Goal: Task Accomplishment & Management: Complete application form

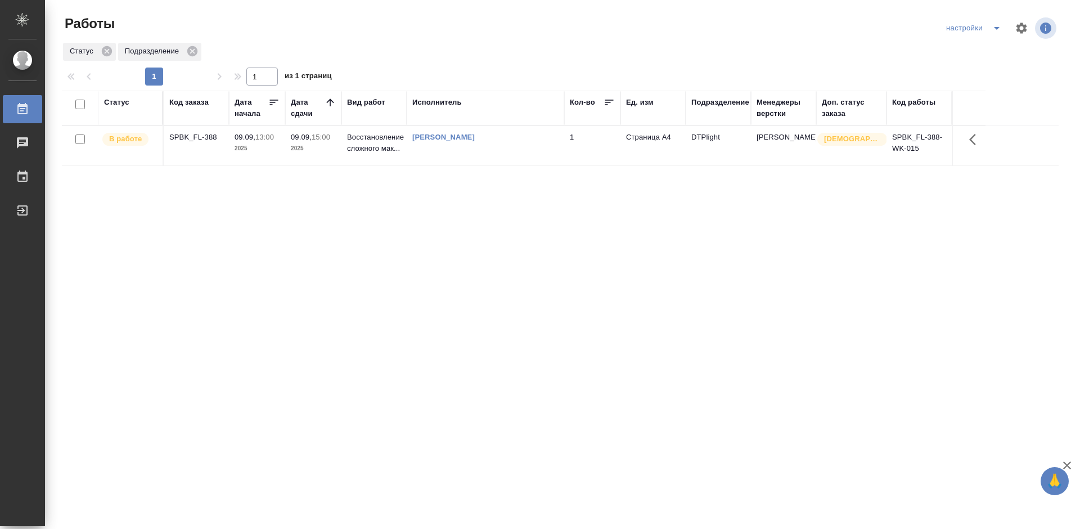
click at [188, 141] on div "SPBK_FL-388" at bounding box center [196, 137] width 54 height 11
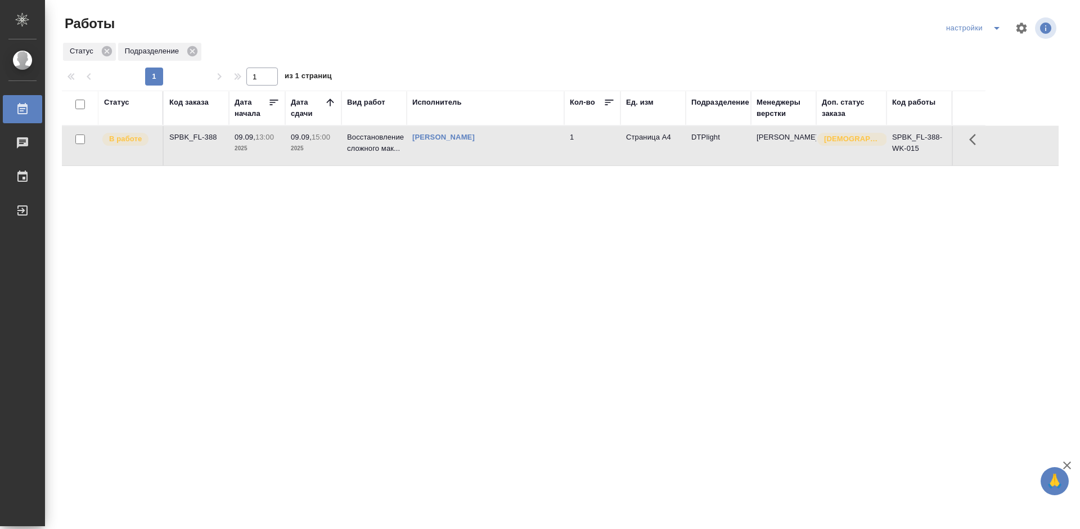
click at [188, 141] on div "SPBK_FL-388" at bounding box center [196, 137] width 54 height 11
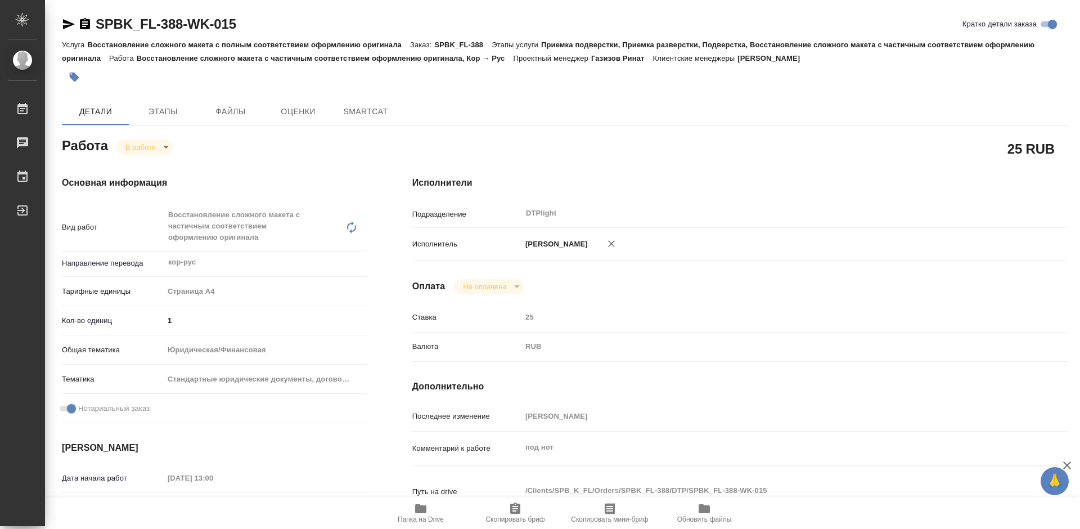
type textarea "x"
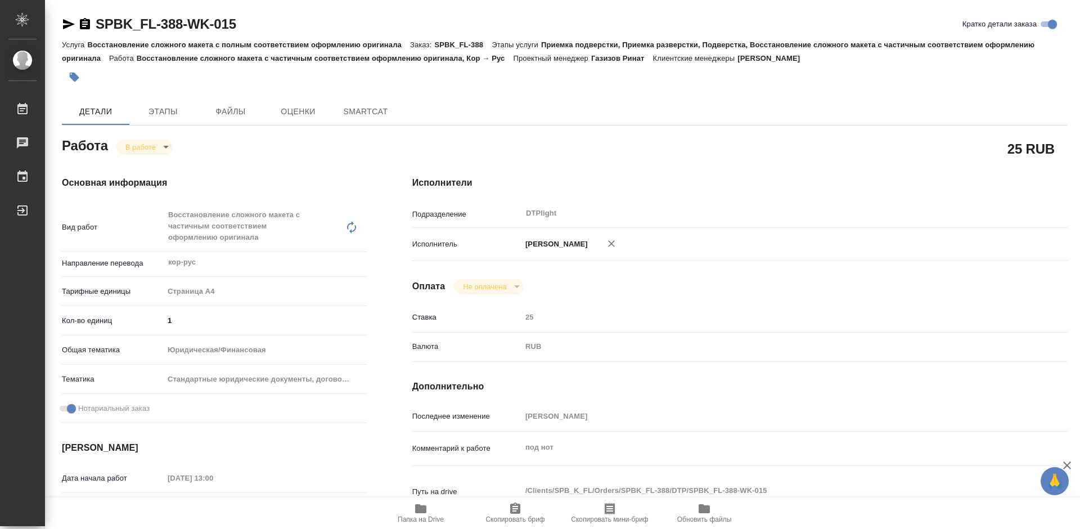
type textarea "x"
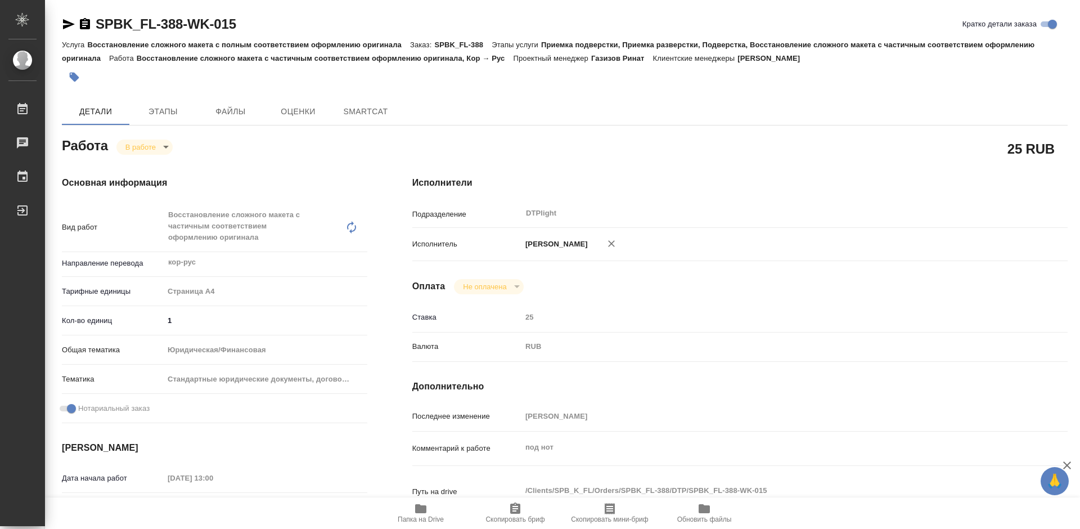
type textarea "x"
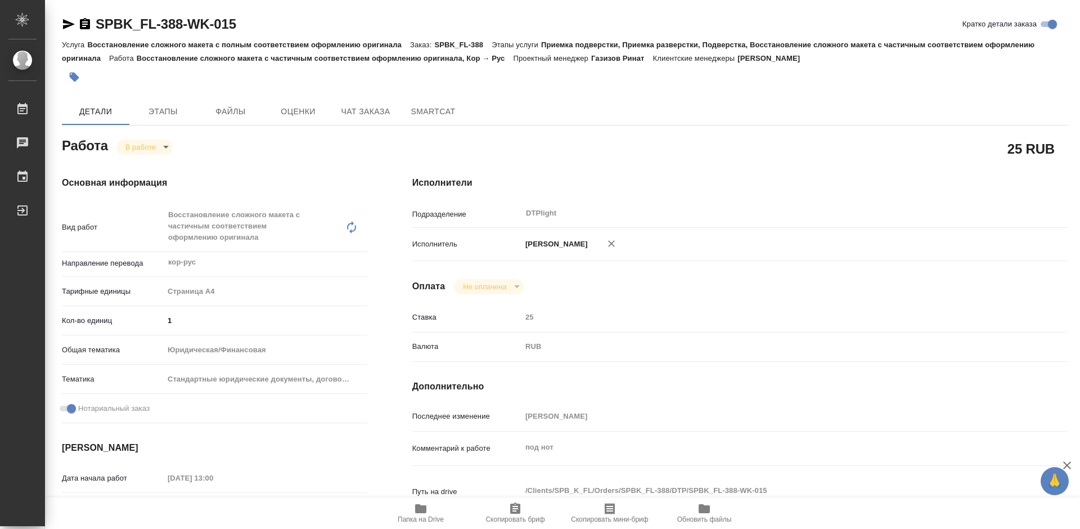
type textarea "x"
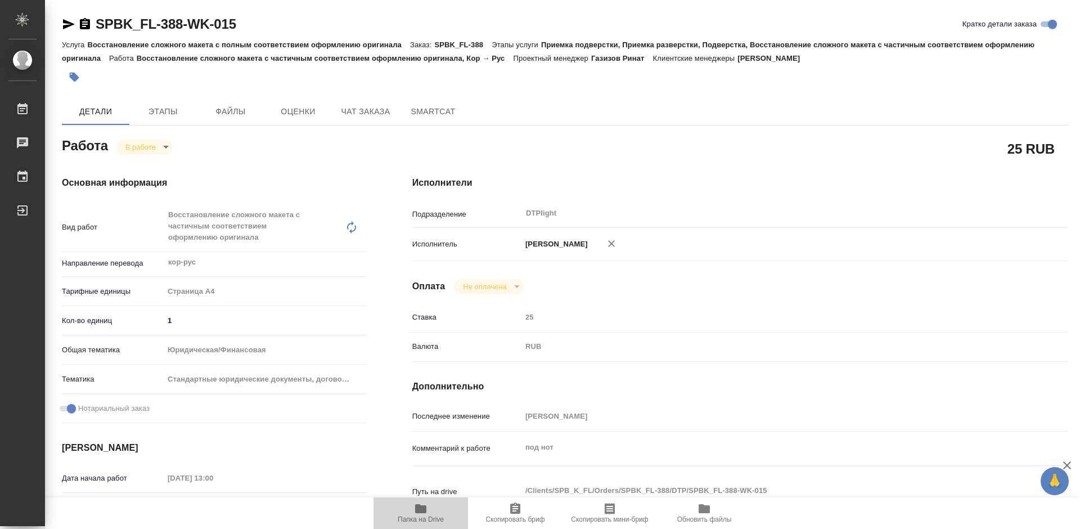
type textarea "x"
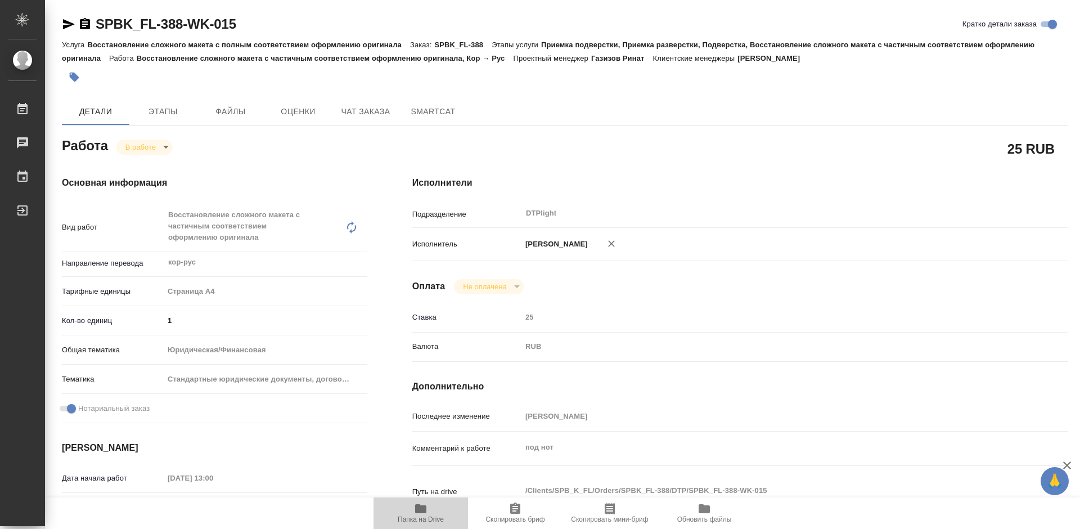
click at [419, 509] on icon "button" at bounding box center [420, 508] width 11 height 9
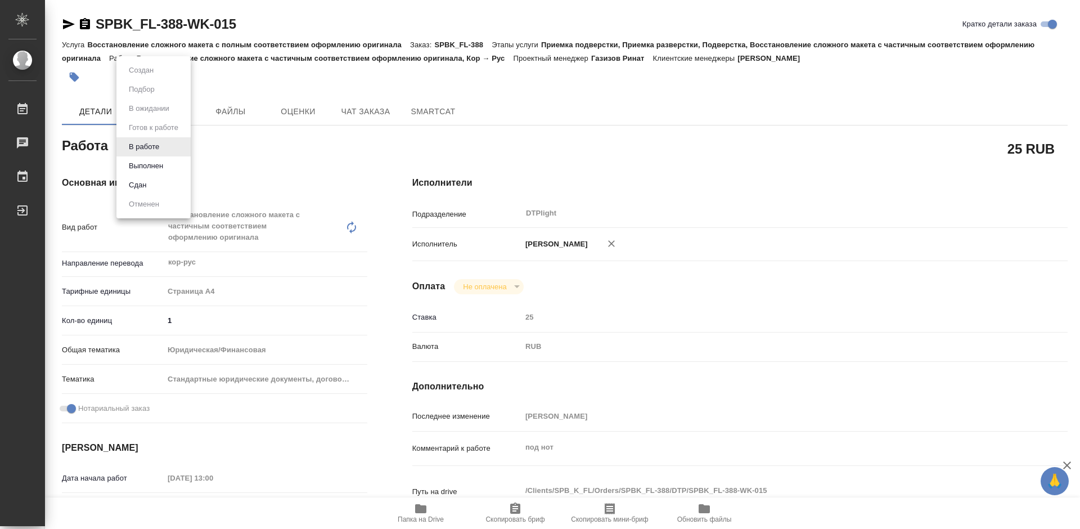
click at [133, 142] on body "🙏 .cls-1 fill:#fff; AWATERA Tretyakova Mariya Работы 0 Чаты График Выйти SPBK_F…" at bounding box center [540, 264] width 1080 height 529
click at [321, 161] on div at bounding box center [540, 264] width 1080 height 529
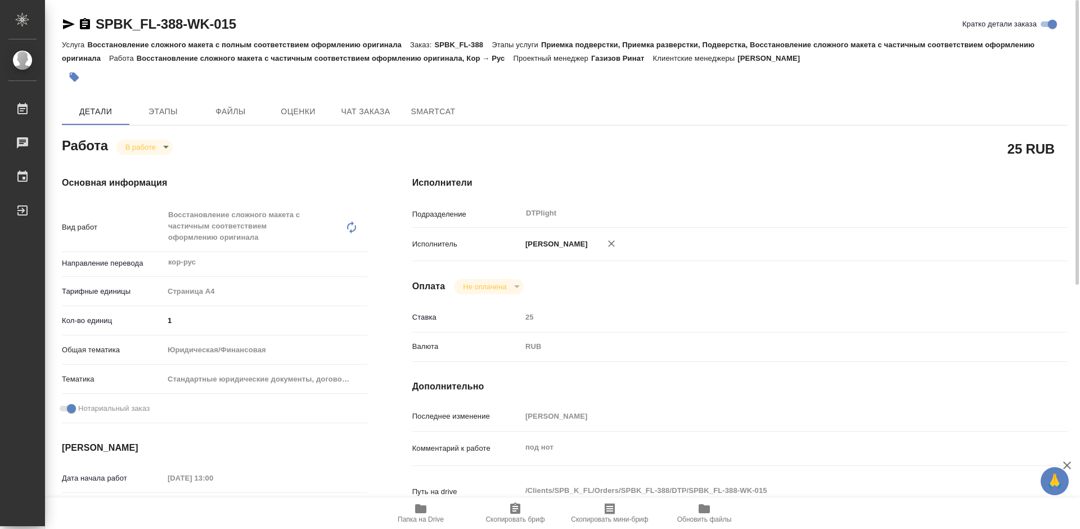
click at [152, 141] on body "🙏 .cls-1 fill:#fff; AWATERA Tretyakova Mariya Работы 0 Чаты График Выйти SPBK_F…" at bounding box center [540, 264] width 1080 height 529
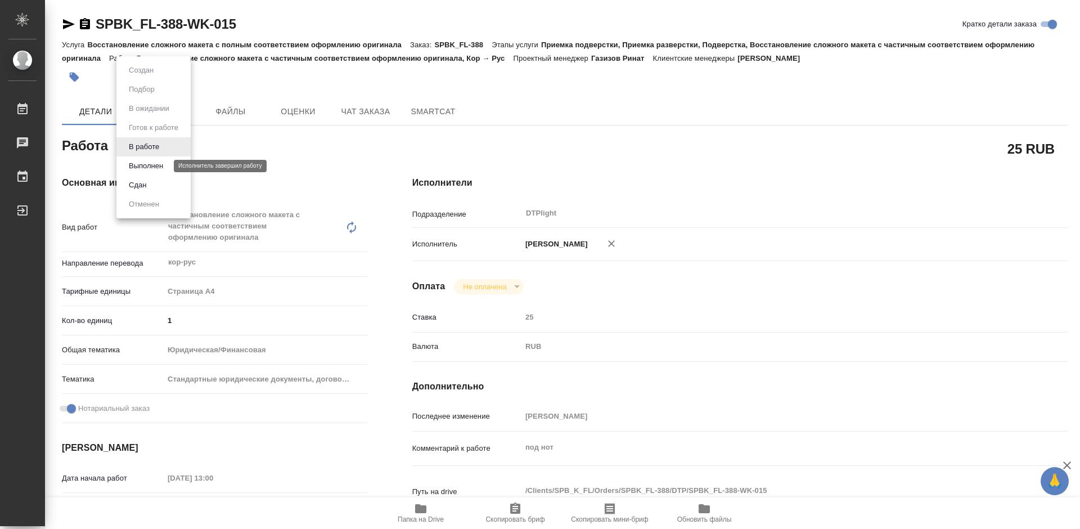
click at [143, 165] on button "Выполнен" at bounding box center [145, 166] width 41 height 12
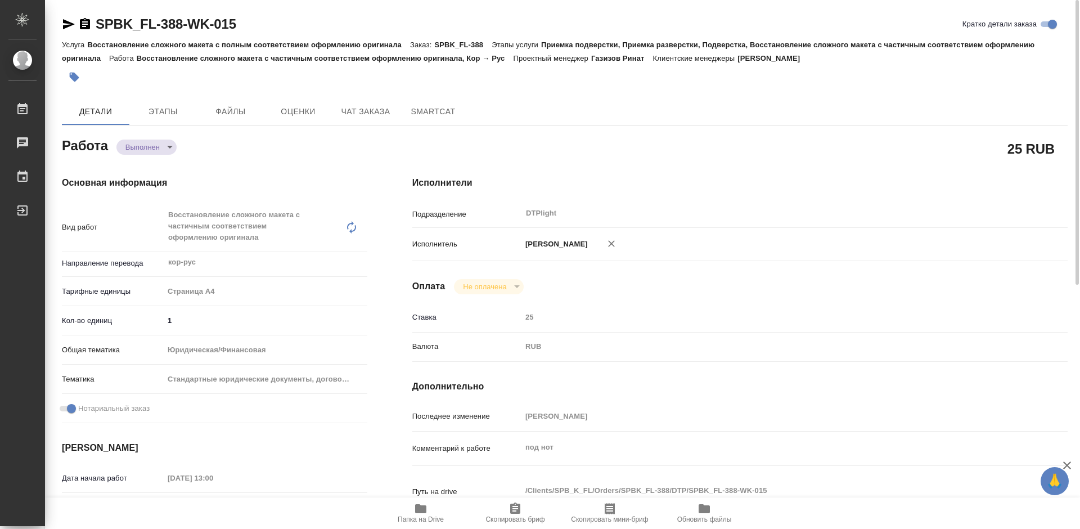
type textarea "x"
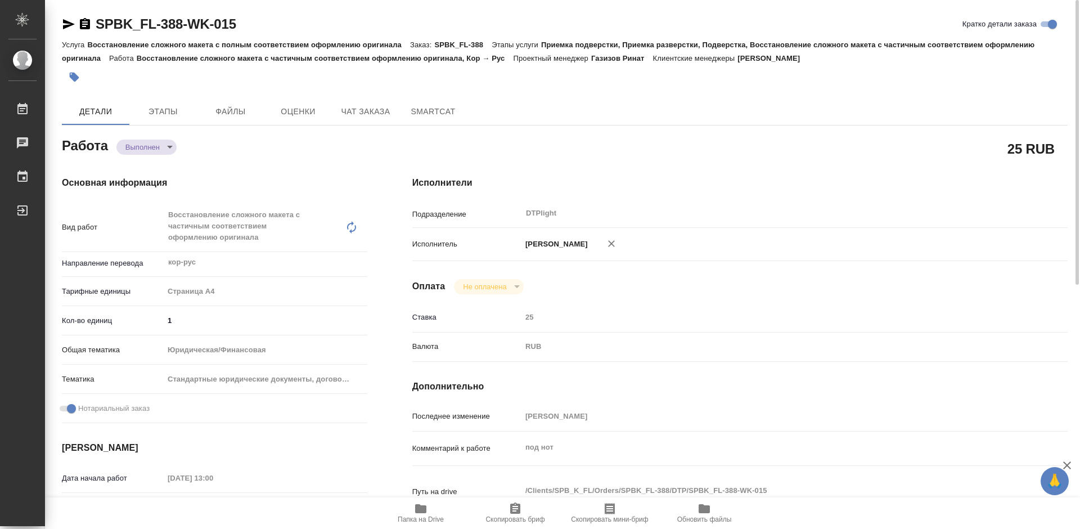
type textarea "x"
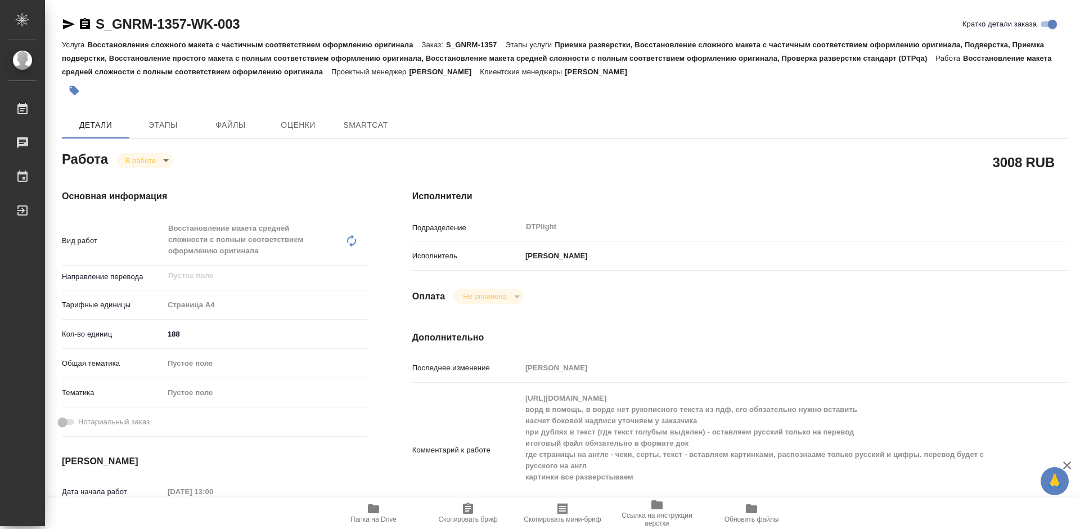
type textarea "x"
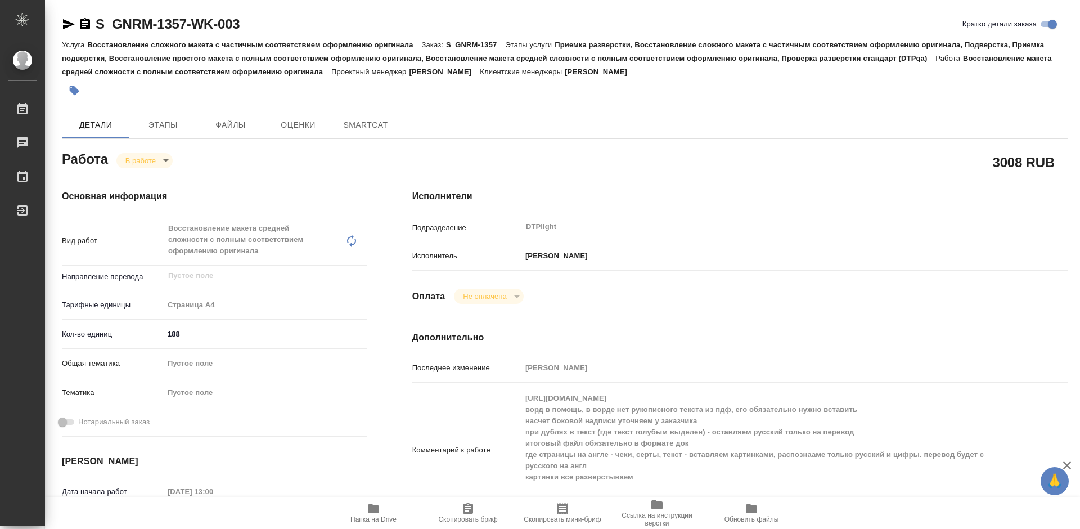
type textarea "x"
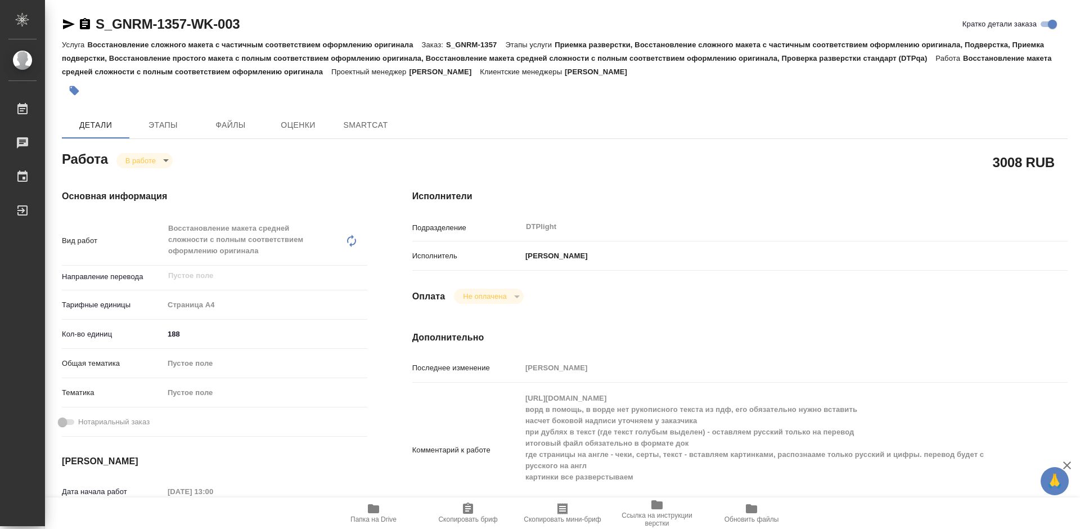
type textarea "x"
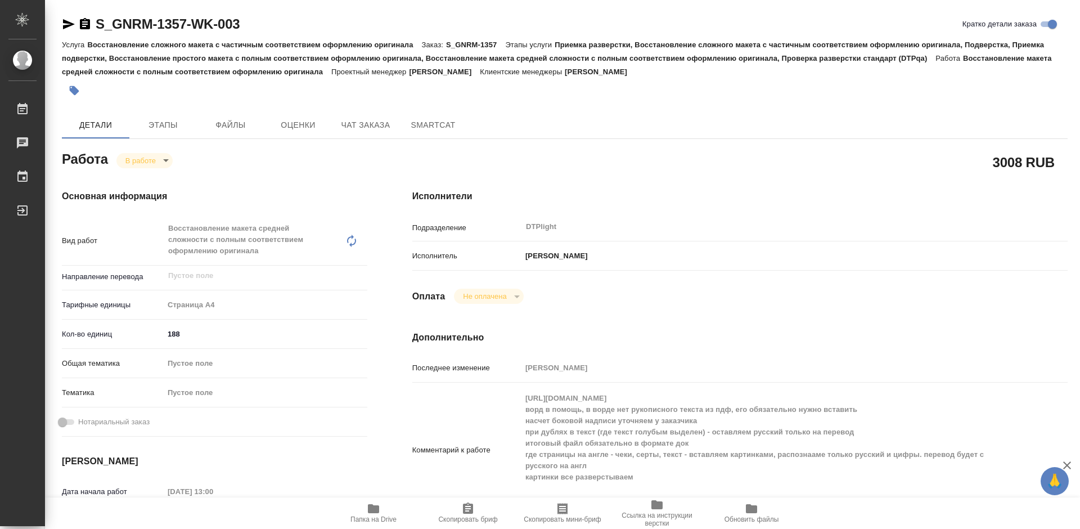
type textarea "x"
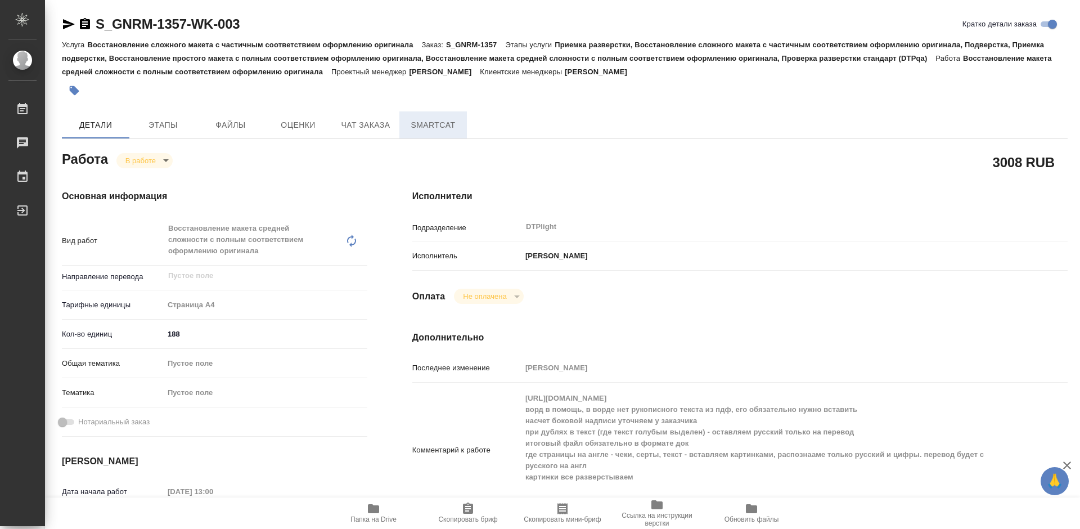
type textarea "x"
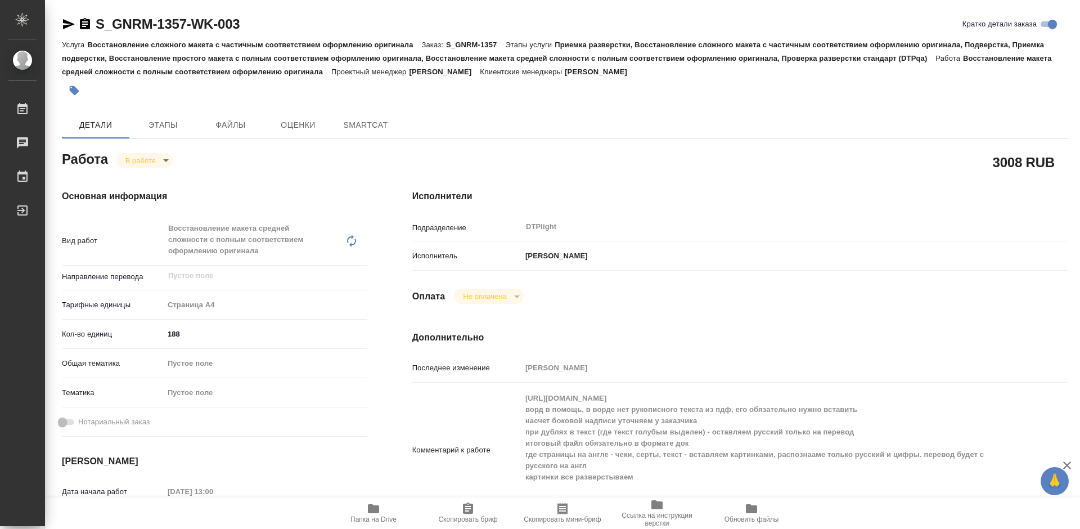
type textarea "x"
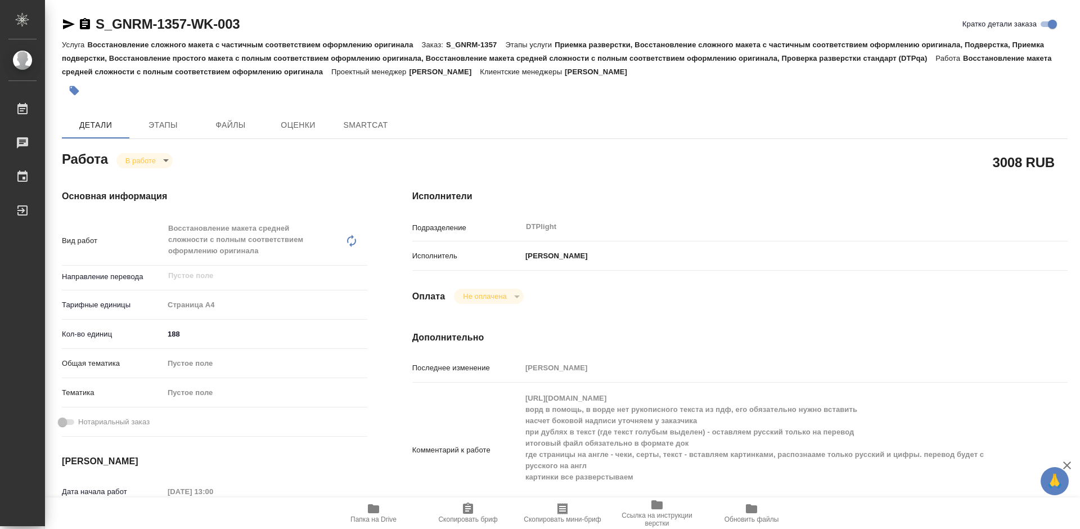
type textarea "x"
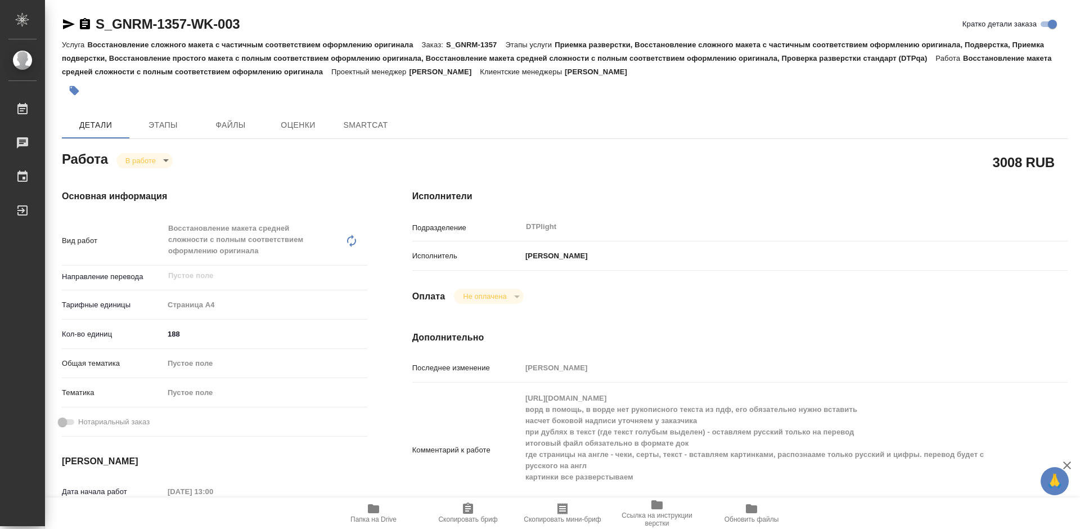
type textarea "x"
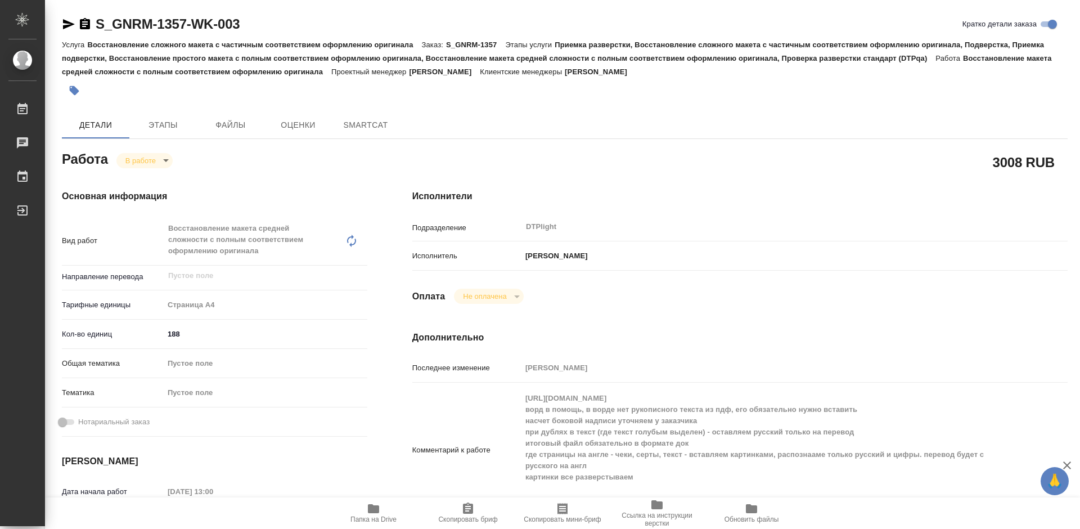
type textarea "x"
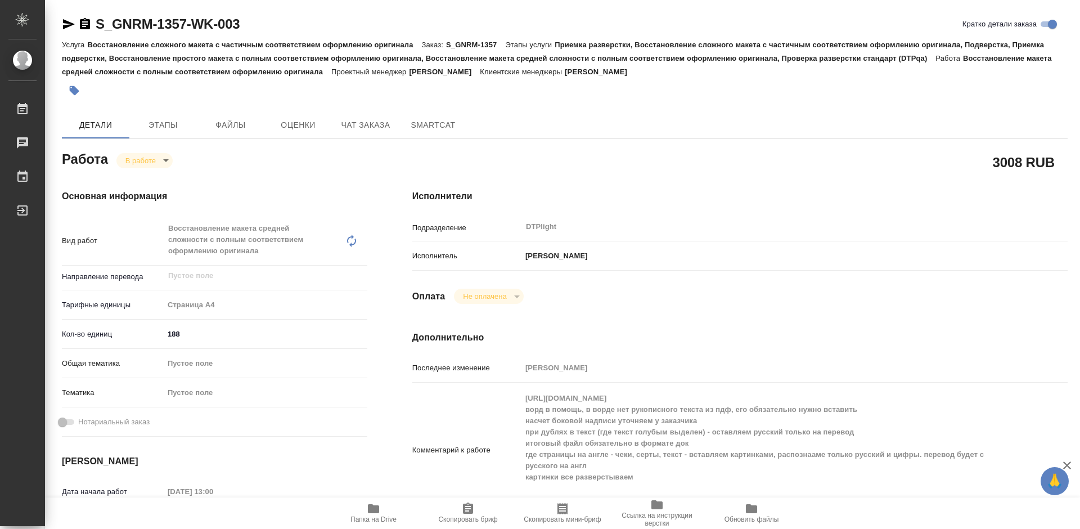
type textarea "x"
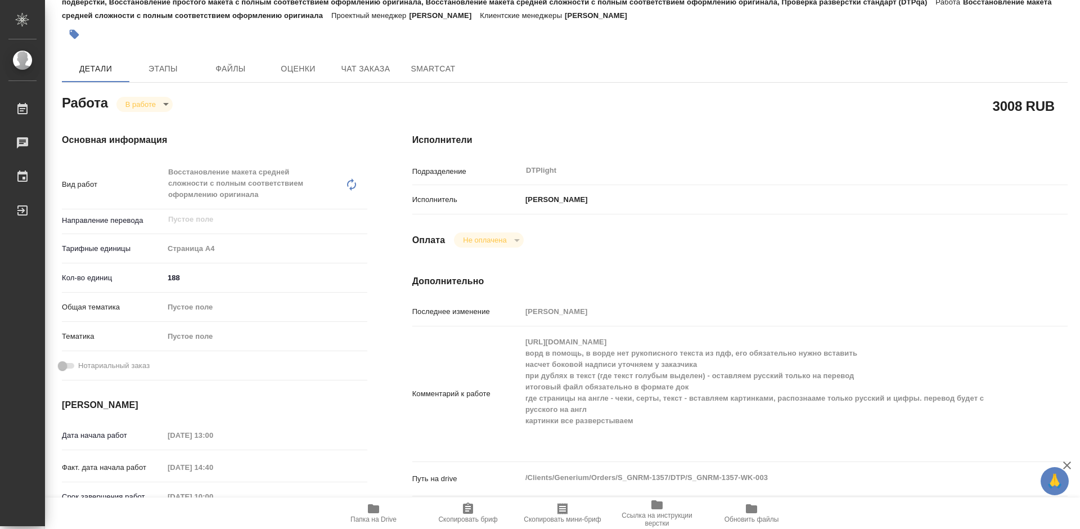
scroll to position [112, 0]
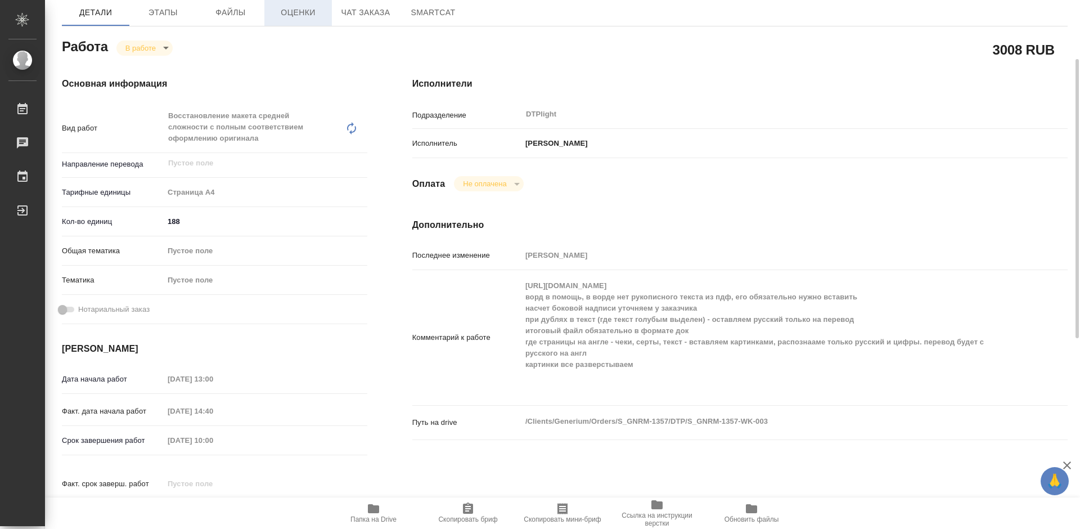
type textarea "x"
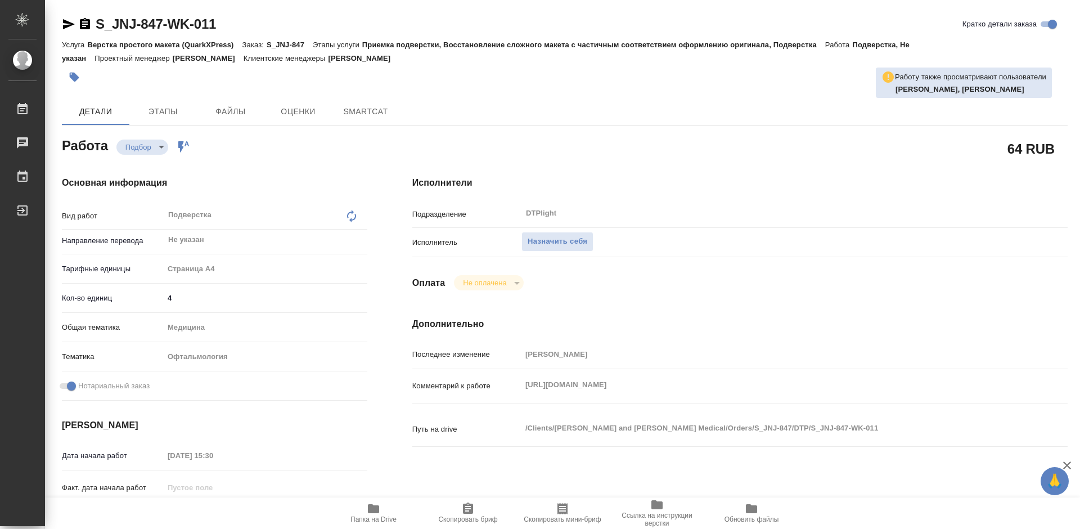
type textarea "x"
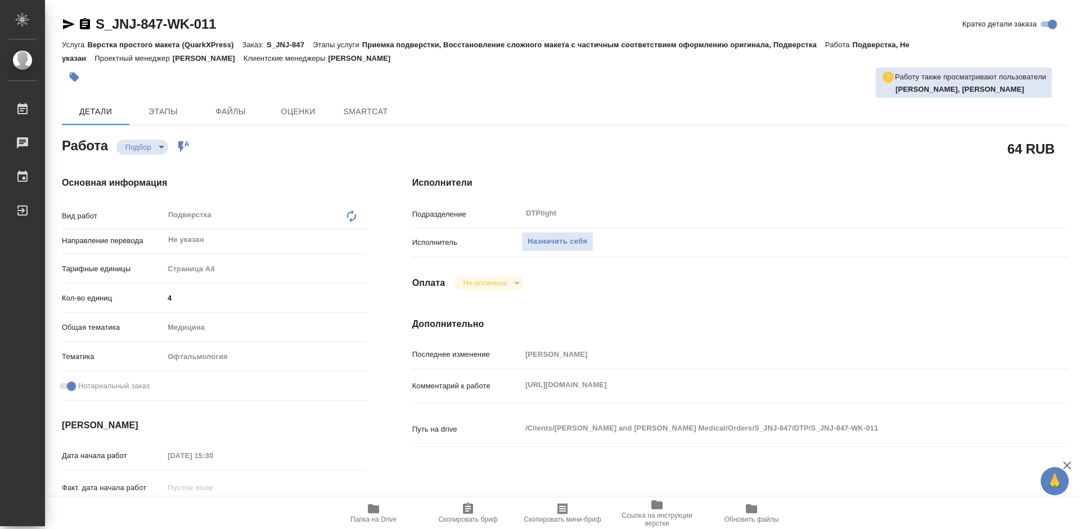
type textarea "x"
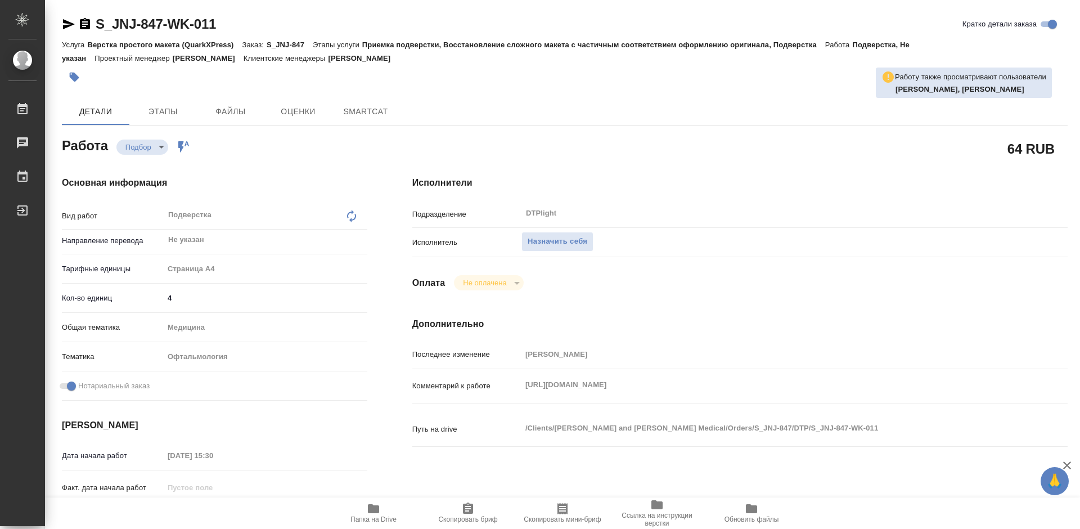
type textarea "x"
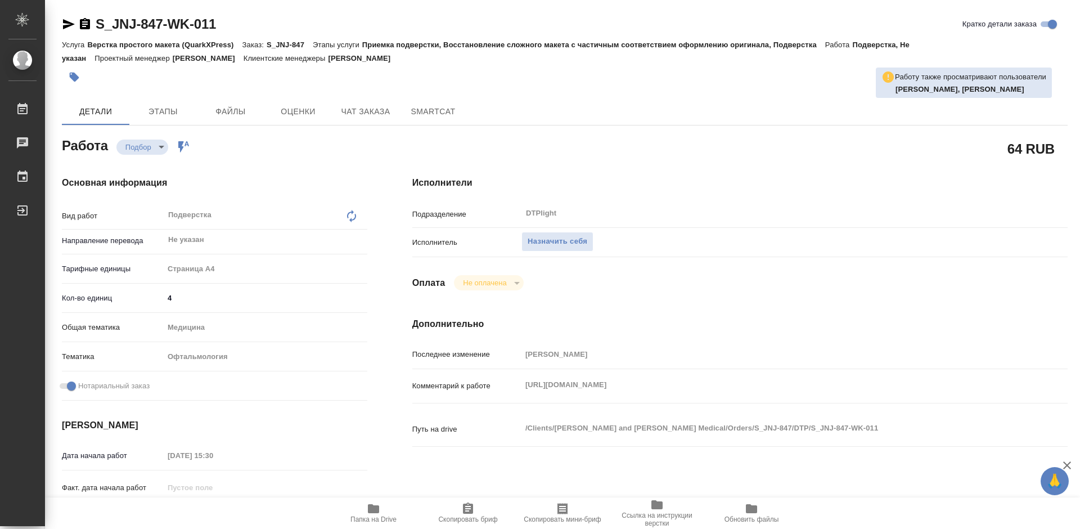
type textarea "x"
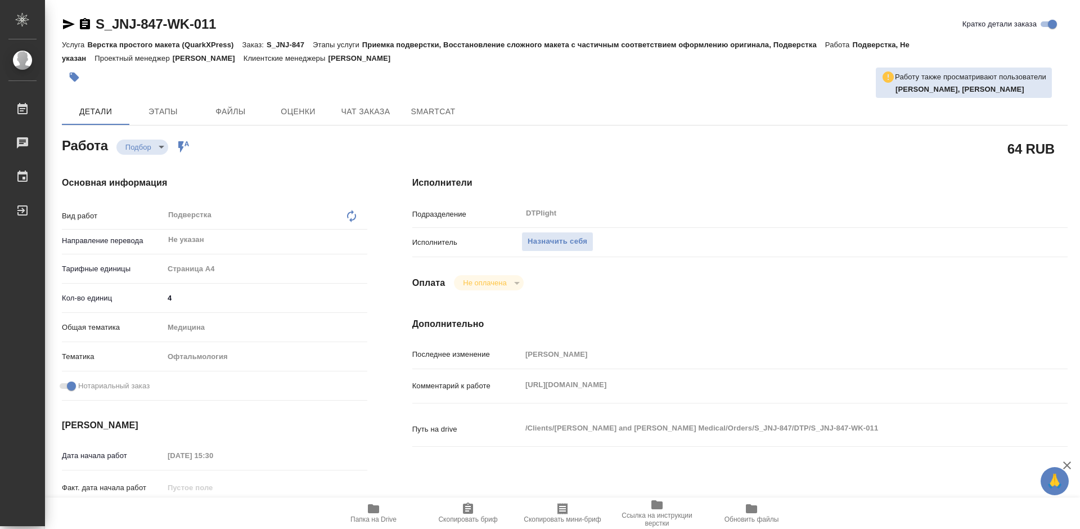
type textarea "x"
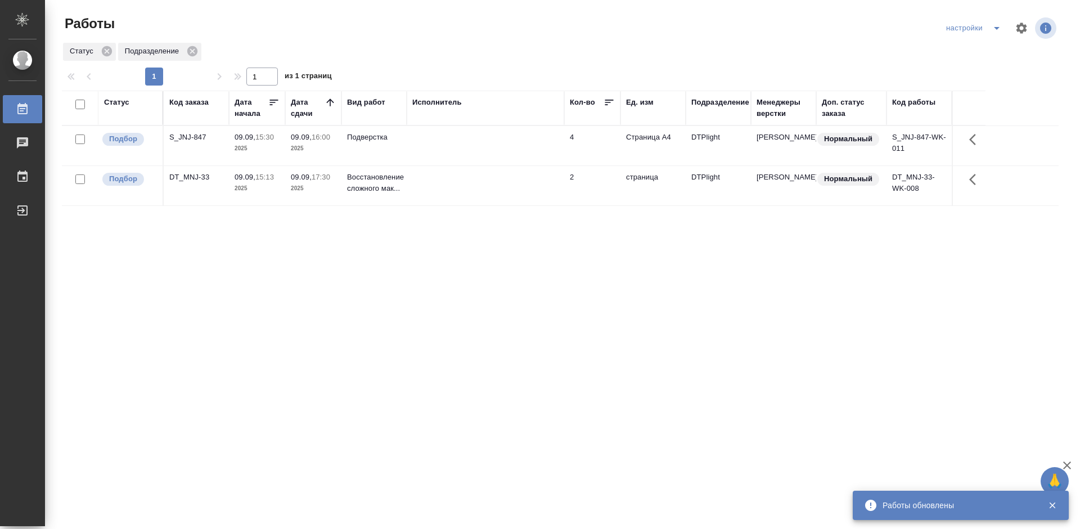
click at [452, 285] on div "Статус Код заказа Дата начала Дата сдачи Вид работ Исполнитель Кол-во Ед. изм П…" at bounding box center [560, 293] width 997 height 405
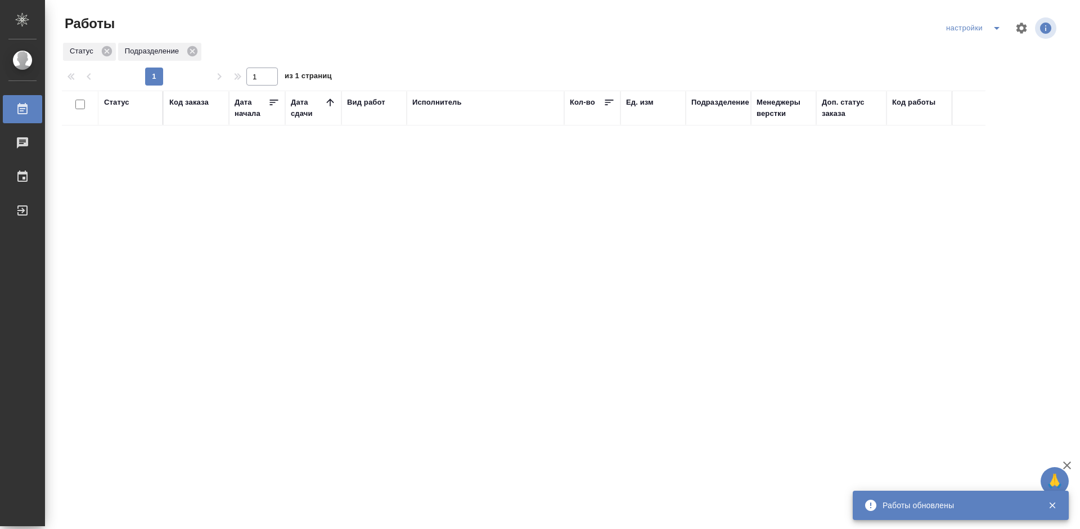
click at [604, 300] on div "Статус Код заказа Дата начала Дата сдачи Вид работ Исполнитель Кол-во Ед. изм П…" at bounding box center [560, 293] width 997 height 405
